Goal: Task Accomplishment & Management: Use online tool/utility

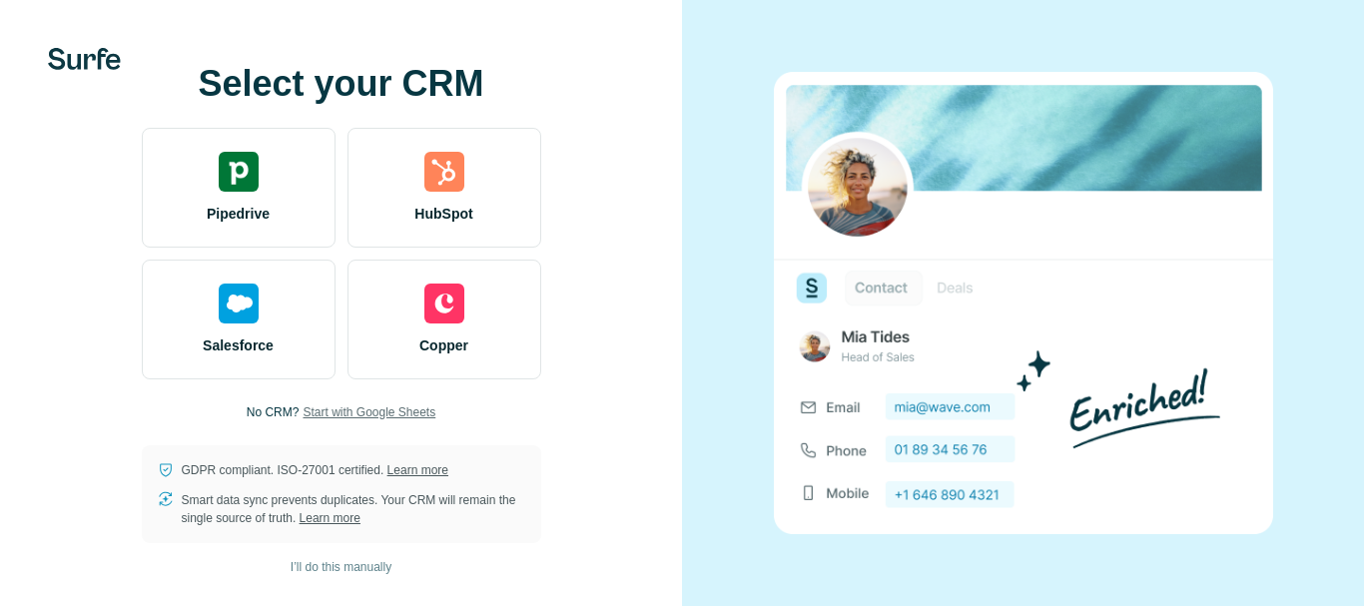
click at [365, 411] on span "Start with Google Sheets" at bounding box center [368, 412] width 133 height 18
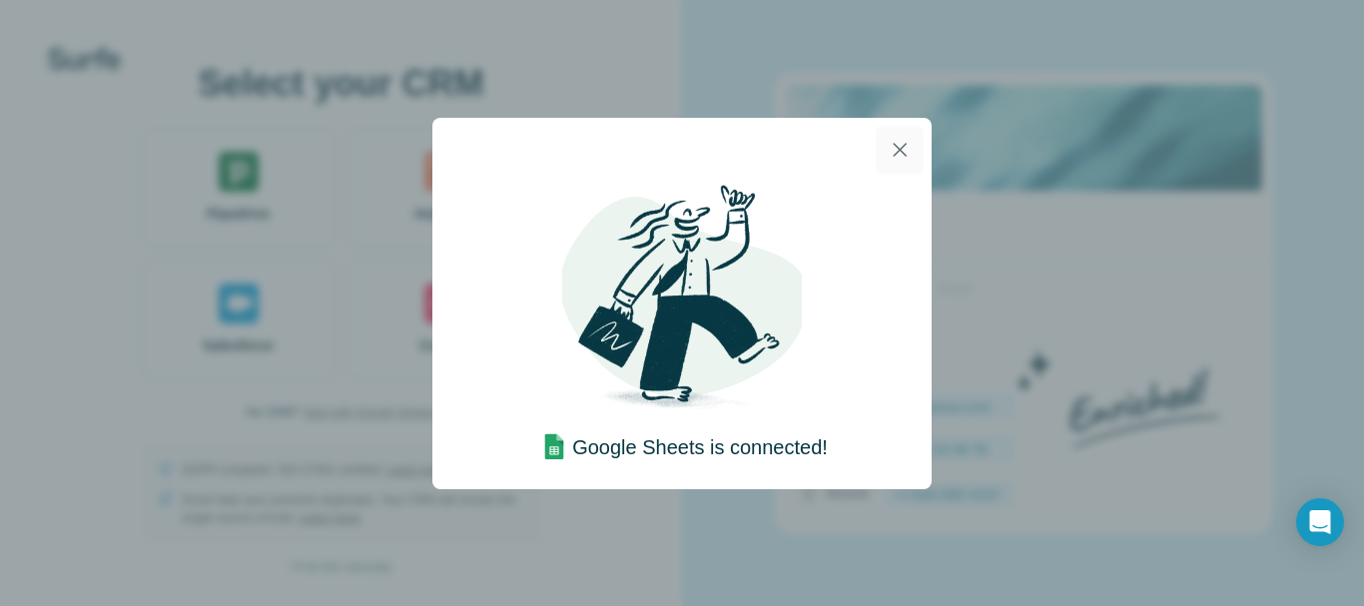
click at [902, 156] on icon "button" at bounding box center [900, 150] width 24 height 24
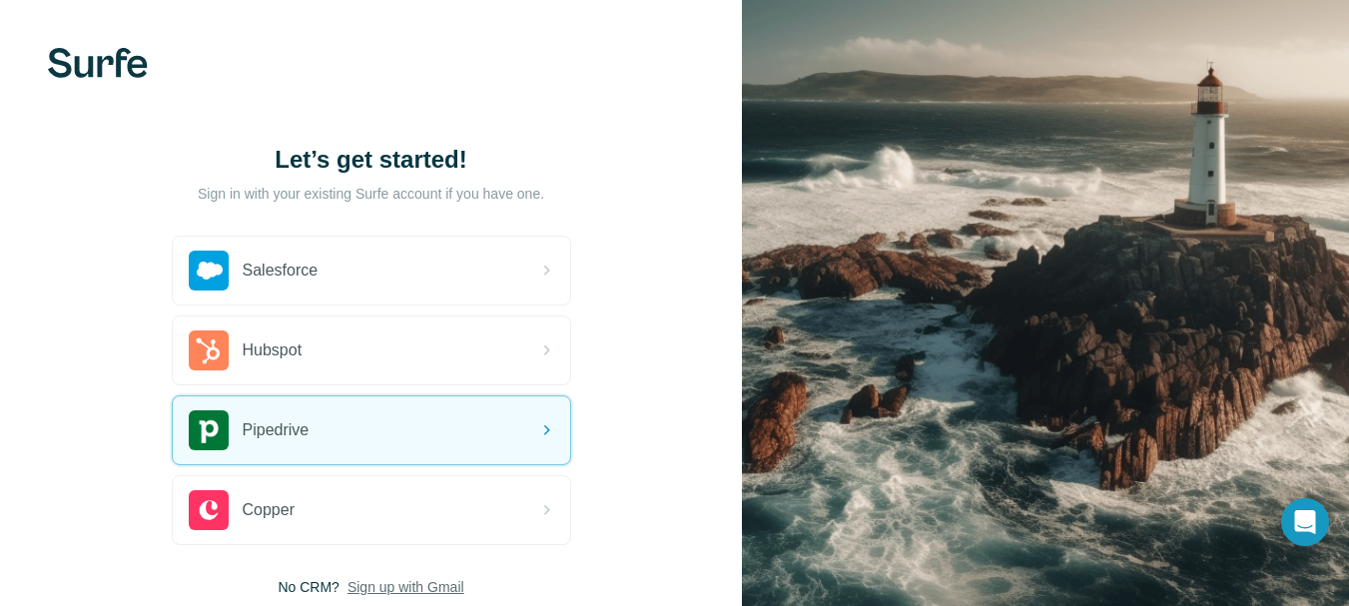
scroll to position [135, 0]
click at [341, 432] on div "Pipedrive" at bounding box center [371, 430] width 397 height 68
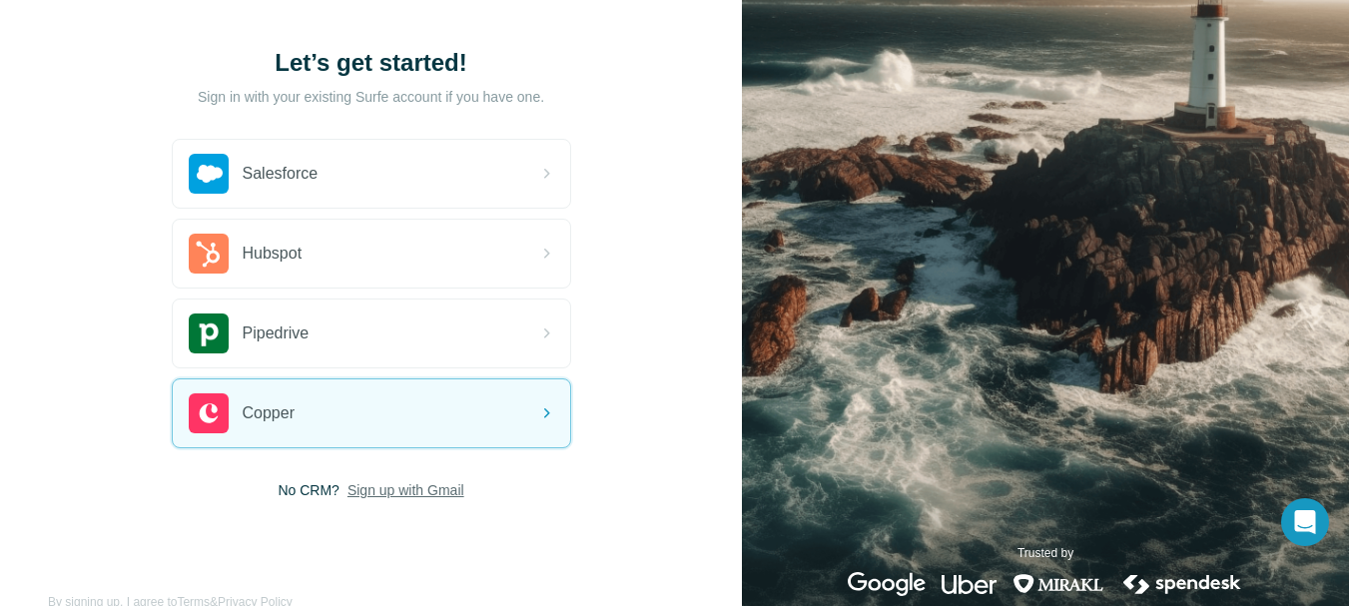
scroll to position [106, 0]
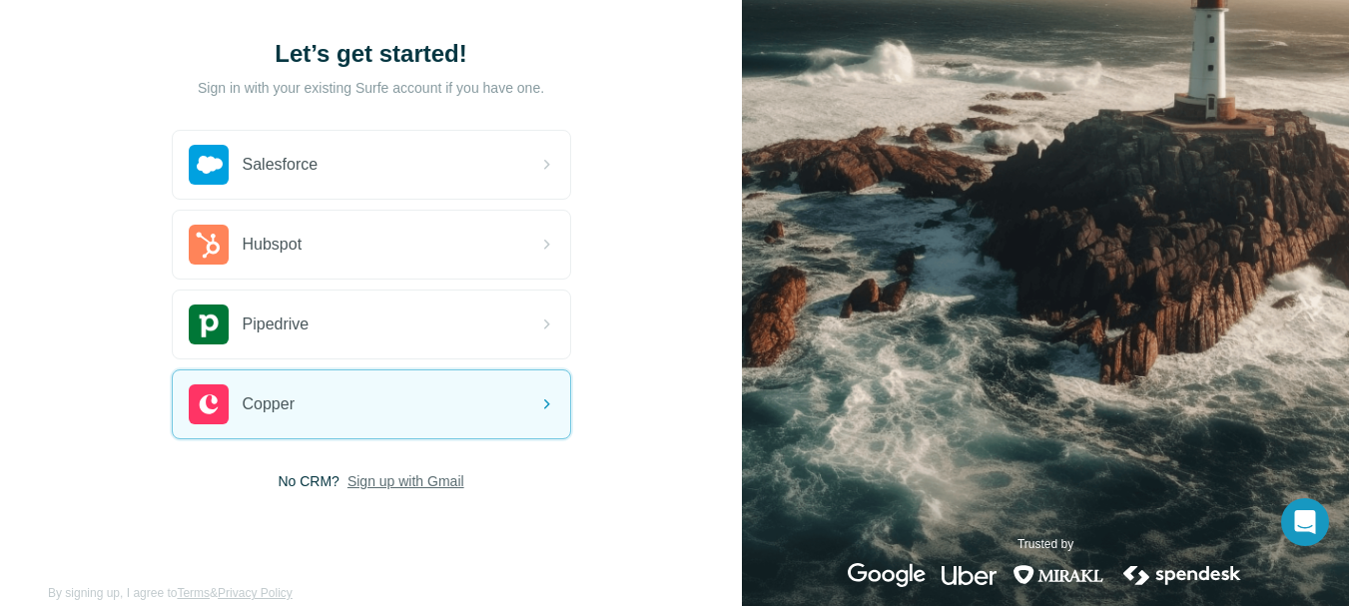
click at [422, 485] on span "Sign up with Gmail" at bounding box center [405, 481] width 117 height 20
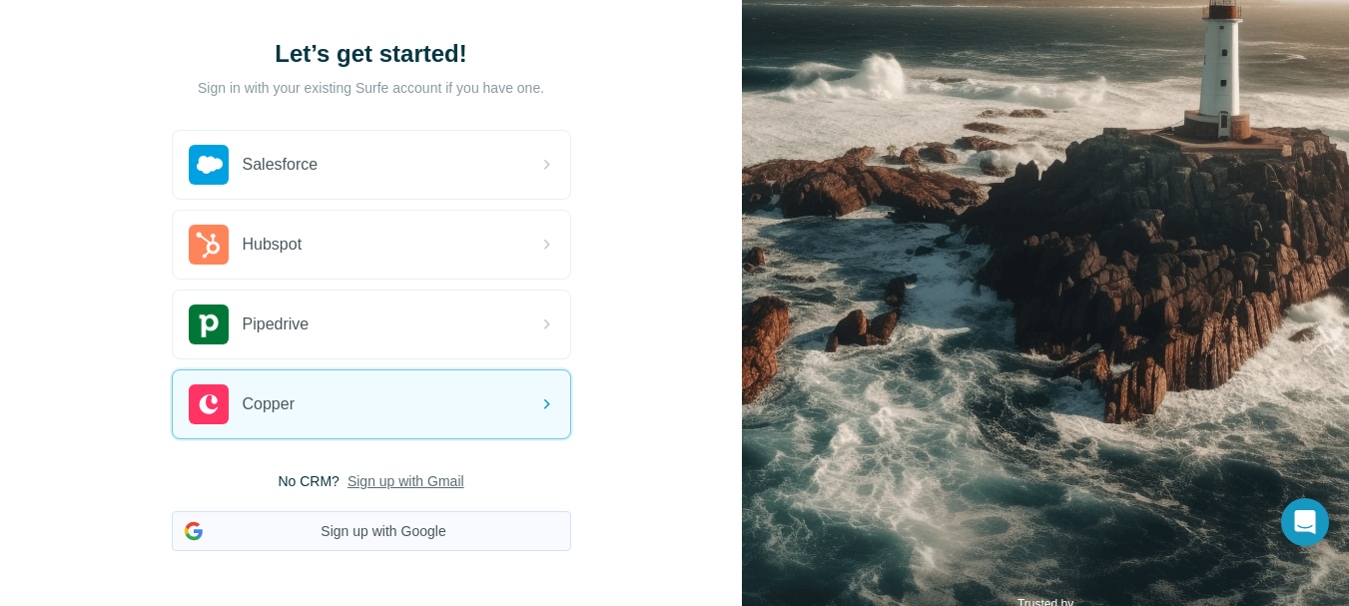
click at [413, 540] on button "Sign up with Google" at bounding box center [371, 531] width 399 height 40
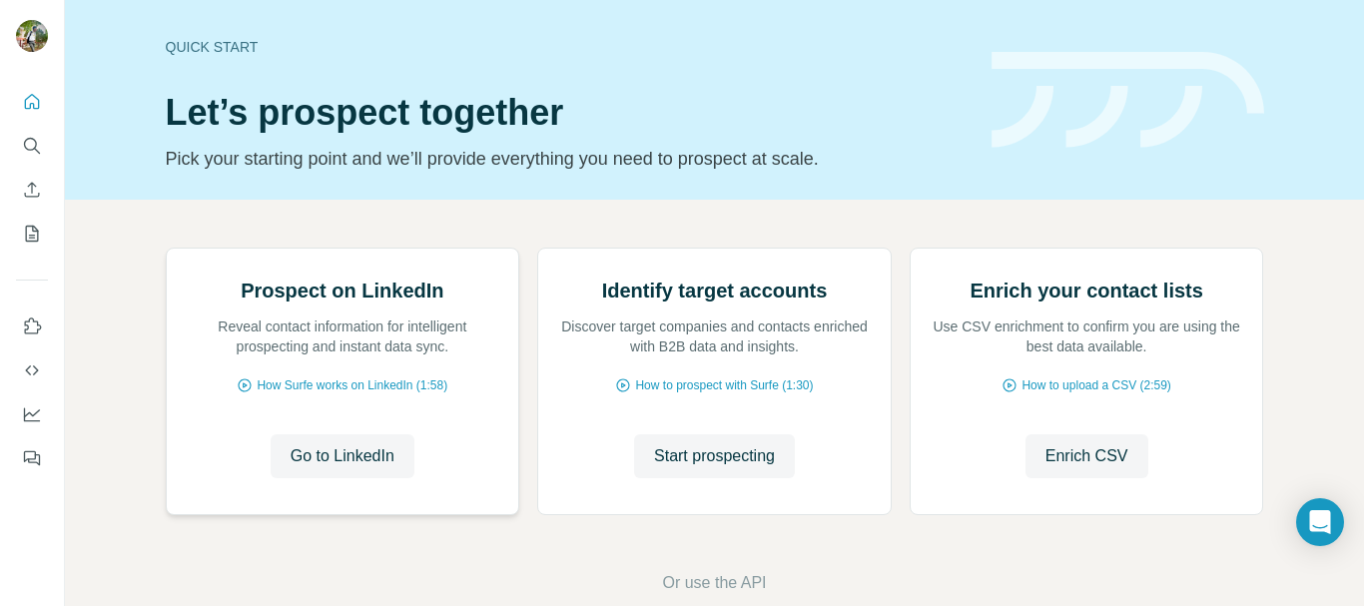
scroll to position [234, 0]
